Goal: Communication & Community: Answer question/provide support

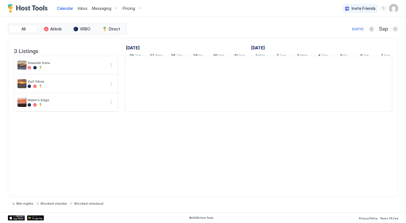
scroll to position [0, 313]
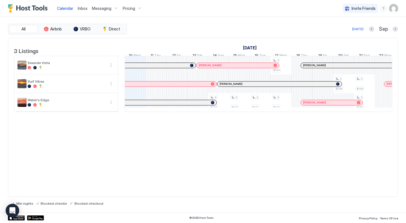
click at [80, 8] on span "Inbox" at bounding box center [83, 8] width 10 height 5
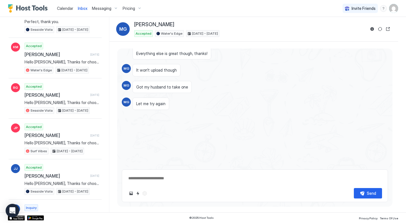
scroll to position [310, 0]
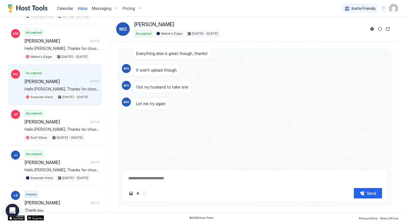
click at [51, 84] on span "[PERSON_NAME]" at bounding box center [56, 82] width 63 height 6
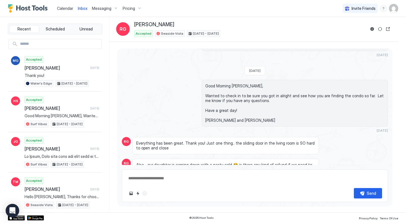
click at [142, 180] on textarea at bounding box center [255, 178] width 254 height 10
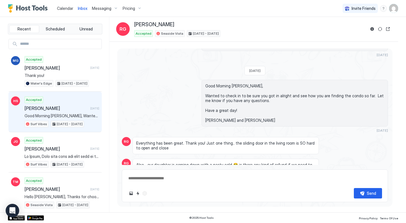
click at [51, 106] on span "[PERSON_NAME]" at bounding box center [56, 108] width 63 height 6
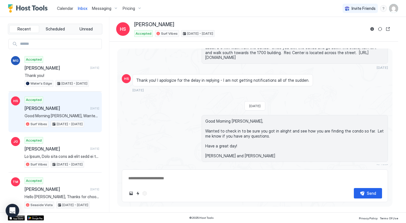
click at [137, 178] on textarea at bounding box center [255, 178] width 254 height 10
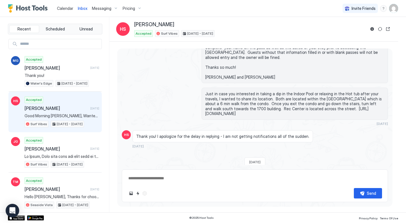
scroll to position [834, 0]
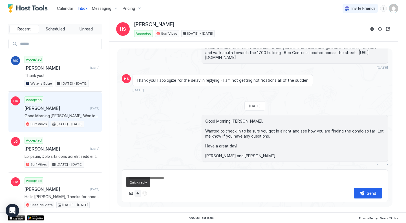
click at [137, 193] on button "Quick reply" at bounding box center [137, 193] width 7 height 7
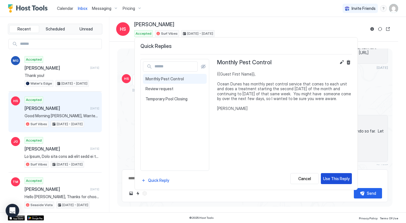
click at [331, 179] on div "Use This Reply" at bounding box center [336, 179] width 26 height 6
type textarea "*"
type textarea "**********"
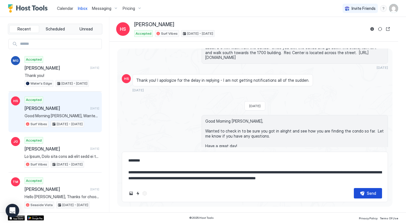
click at [365, 194] on button "Send" at bounding box center [368, 193] width 28 height 10
type textarea "*"
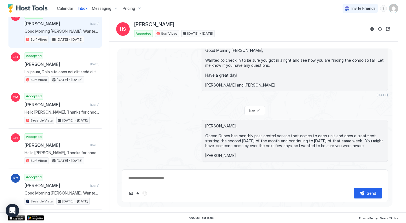
scroll to position [113, 0]
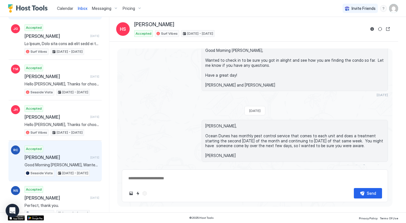
click at [51, 157] on span "[PERSON_NAME]" at bounding box center [56, 157] width 63 height 6
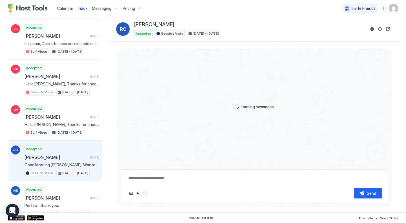
scroll to position [775, 0]
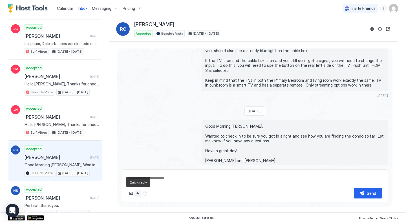
click at [138, 191] on button "Quick reply" at bounding box center [137, 193] width 7 height 7
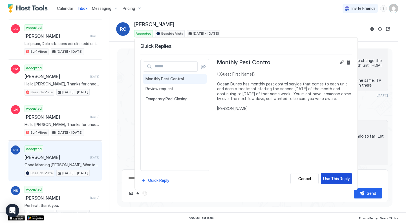
click at [329, 179] on div "Use This Reply" at bounding box center [336, 179] width 26 height 6
type textarea "*"
type textarea "**********"
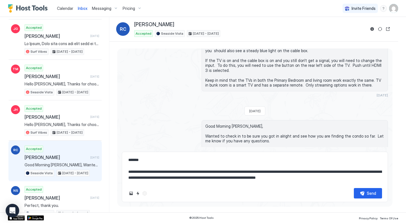
scroll to position [0, 0]
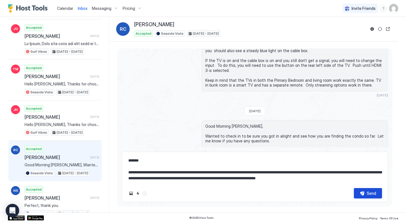
click at [363, 193] on button "Send" at bounding box center [368, 193] width 28 height 10
type textarea "*"
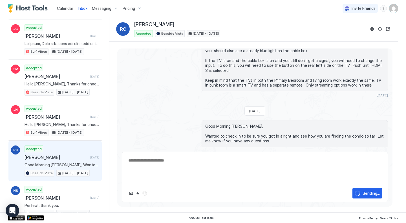
scroll to position [846, 0]
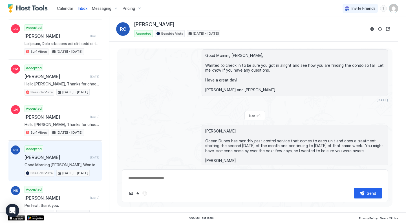
type textarea "*"
